Goal: Navigation & Orientation: Find specific page/section

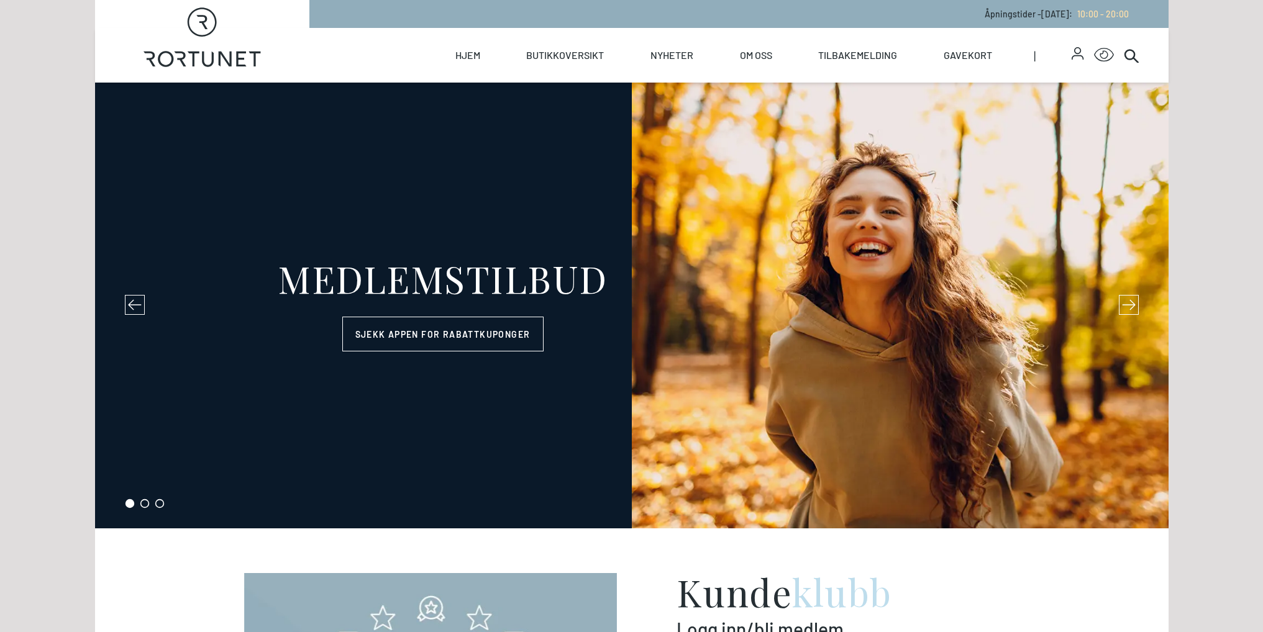
select select "NO"
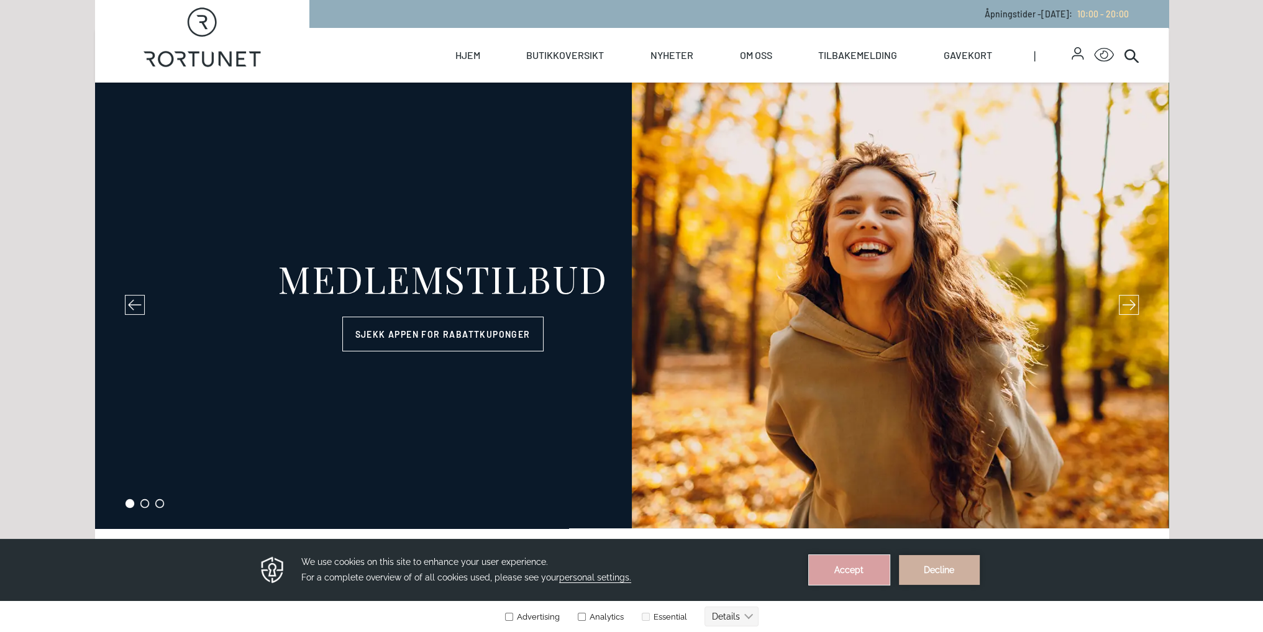
click at [832, 565] on button "Accept" at bounding box center [849, 570] width 81 height 30
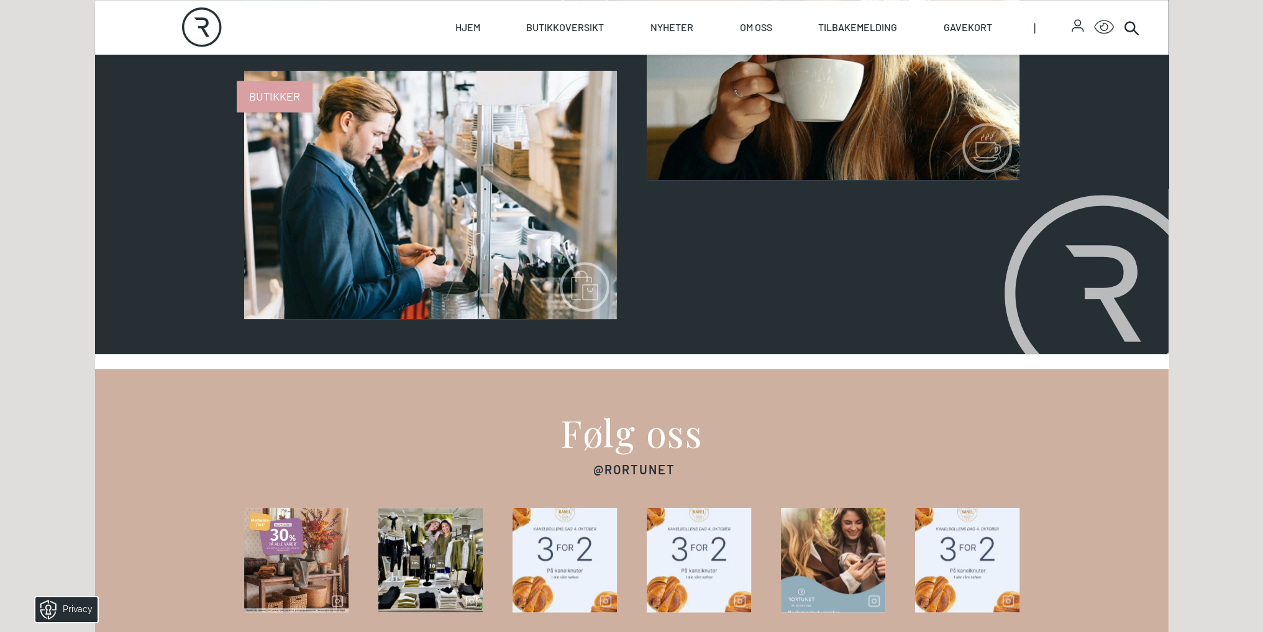
scroll to position [1242, 0]
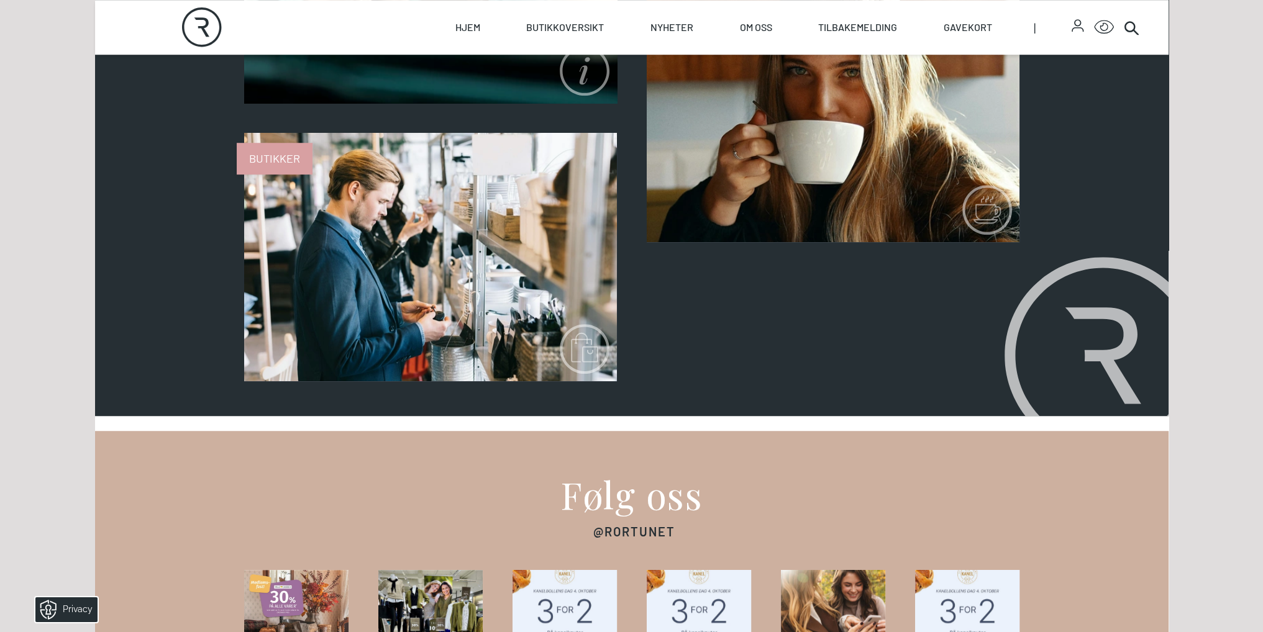
click at [244, 381] on link "Butikker" at bounding box center [244, 381] width 0 height 0
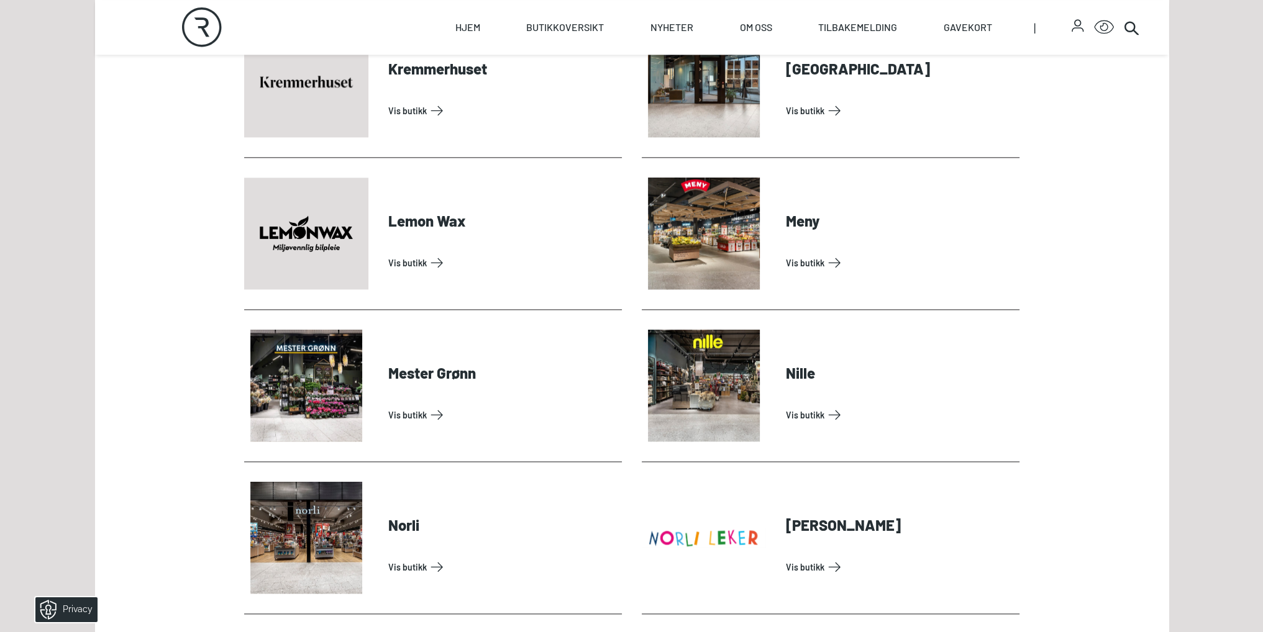
scroll to position [2422, 0]
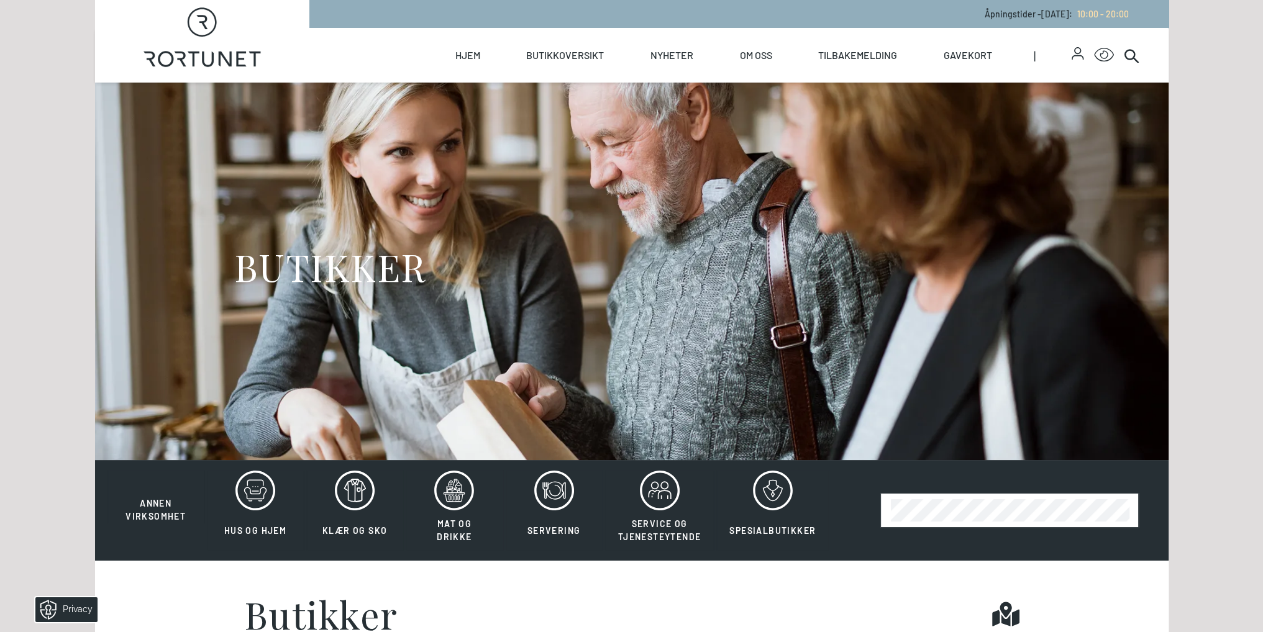
select select "NO"
